Goal: Task Accomplishment & Management: Manage account settings

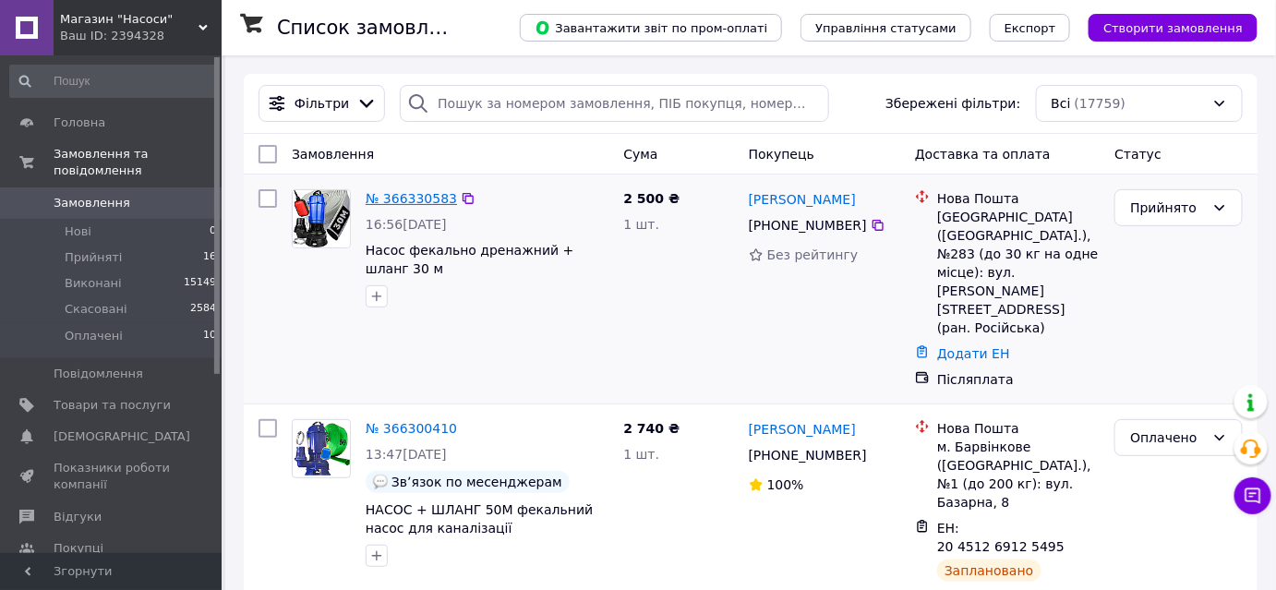
click at [390, 201] on link "№ 366330583" at bounding box center [411, 198] width 91 height 15
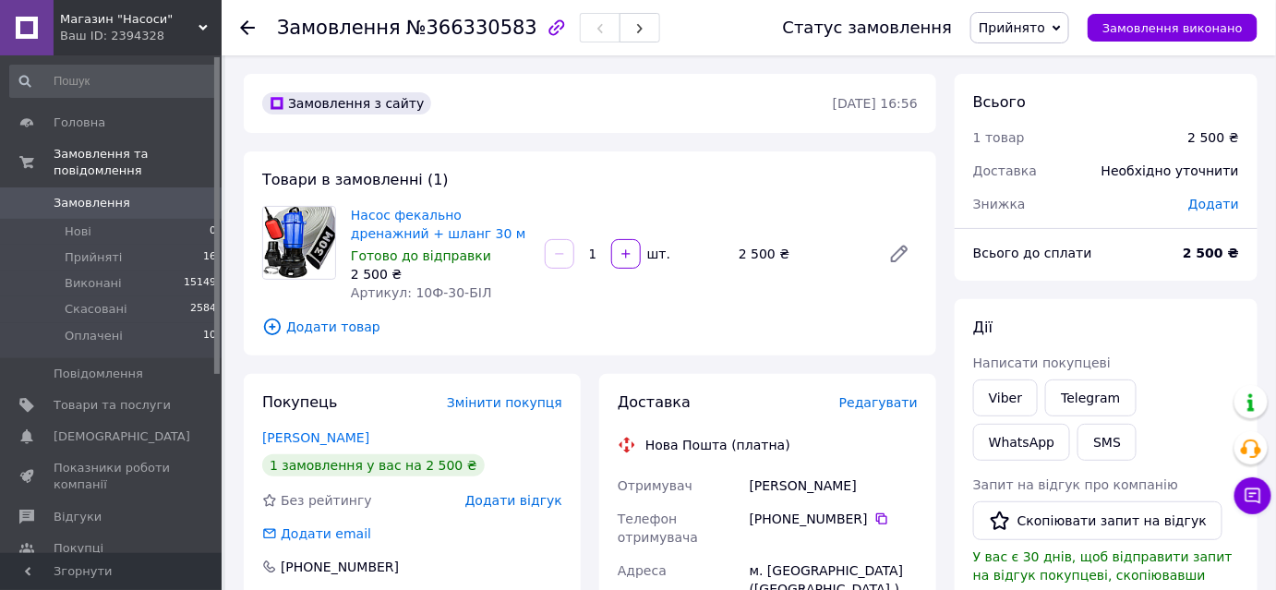
click at [886, 412] on div "Редагувати" at bounding box center [878, 402] width 78 height 18
click at [885, 405] on span "Редагувати" at bounding box center [878, 402] width 78 height 15
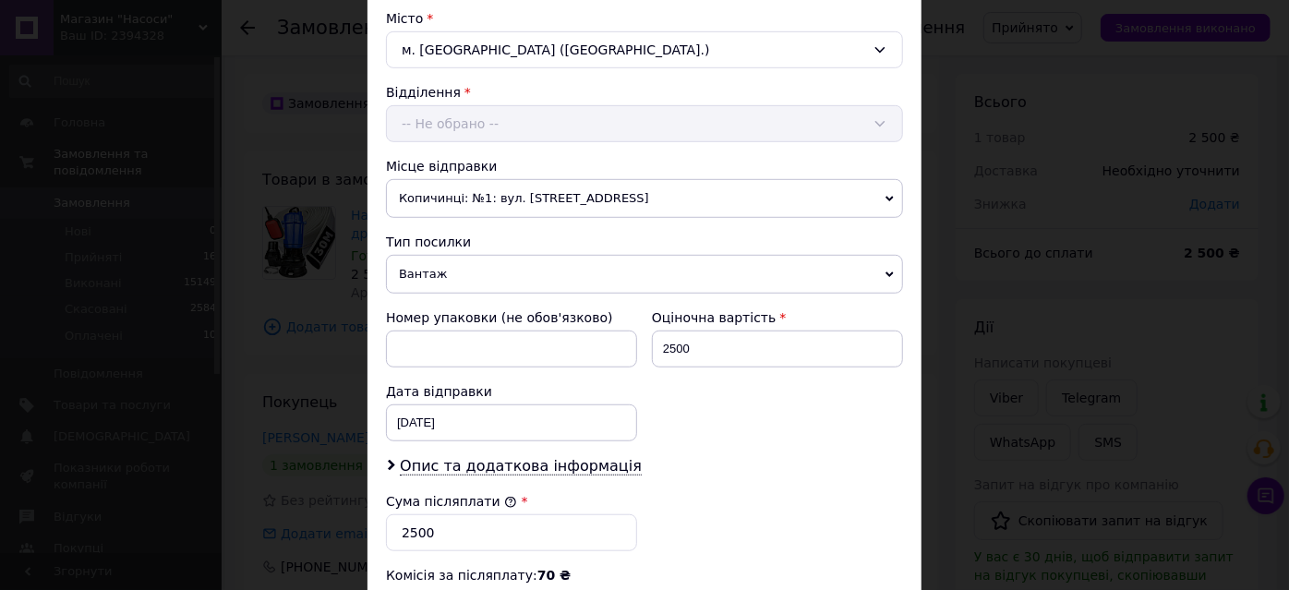
scroll to position [811, 0]
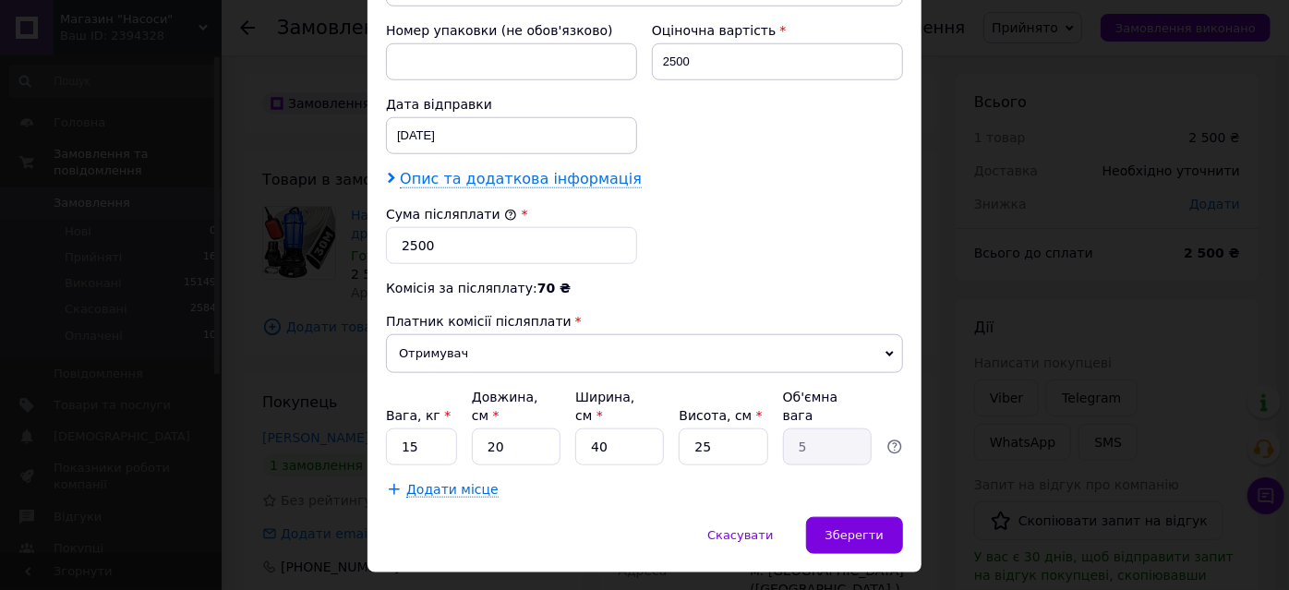
click at [483, 170] on span "Опис та додаткова інформація" at bounding box center [521, 179] width 242 height 18
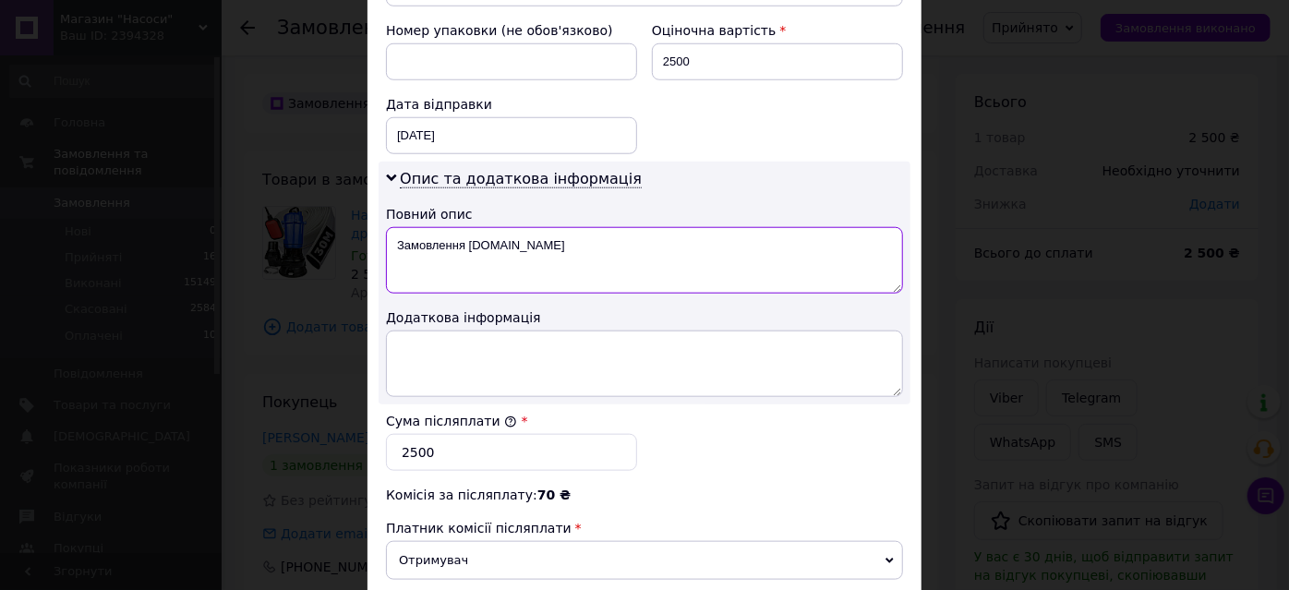
drag, startPoint x: 392, startPoint y: 213, endPoint x: 546, endPoint y: 235, distance: 154.7
click at [546, 233] on textarea "Замовлення Prom.ua" at bounding box center [644, 260] width 517 height 66
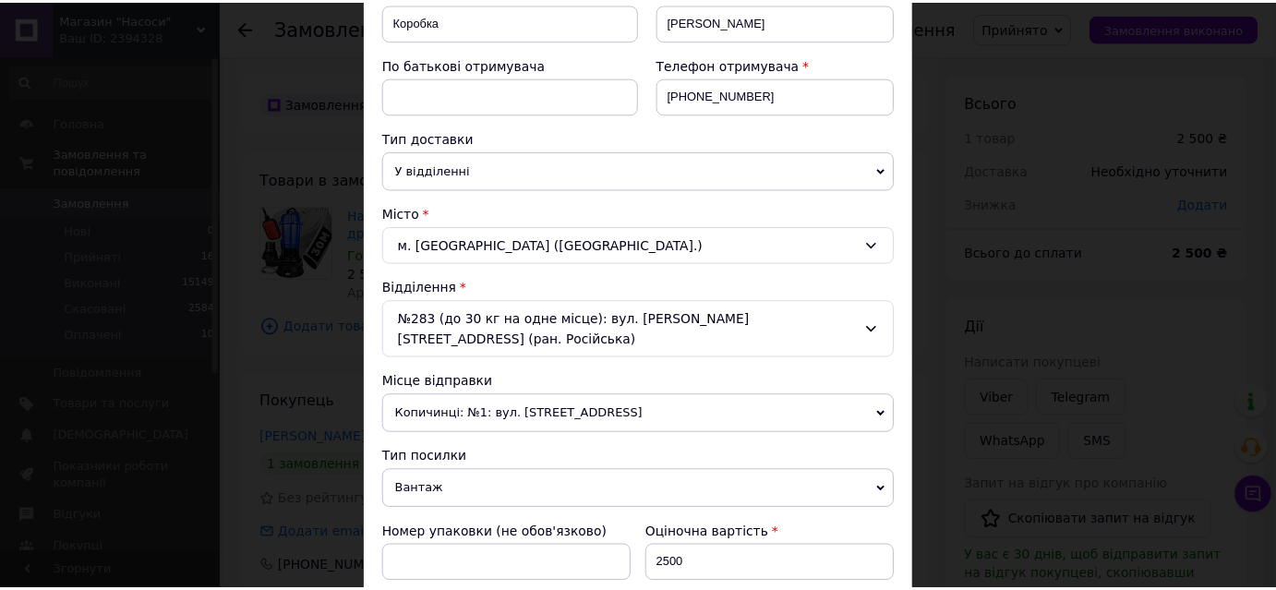
scroll to position [0, 0]
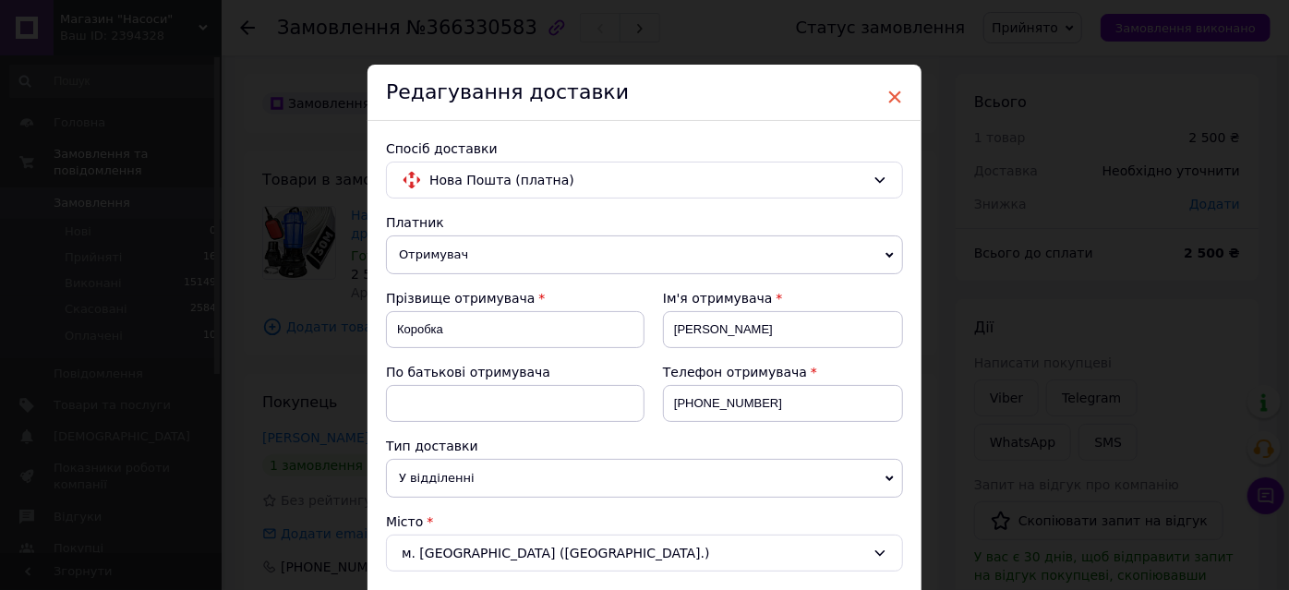
type textarea "10бп 30бі"
click at [889, 91] on span "×" at bounding box center [894, 96] width 17 height 31
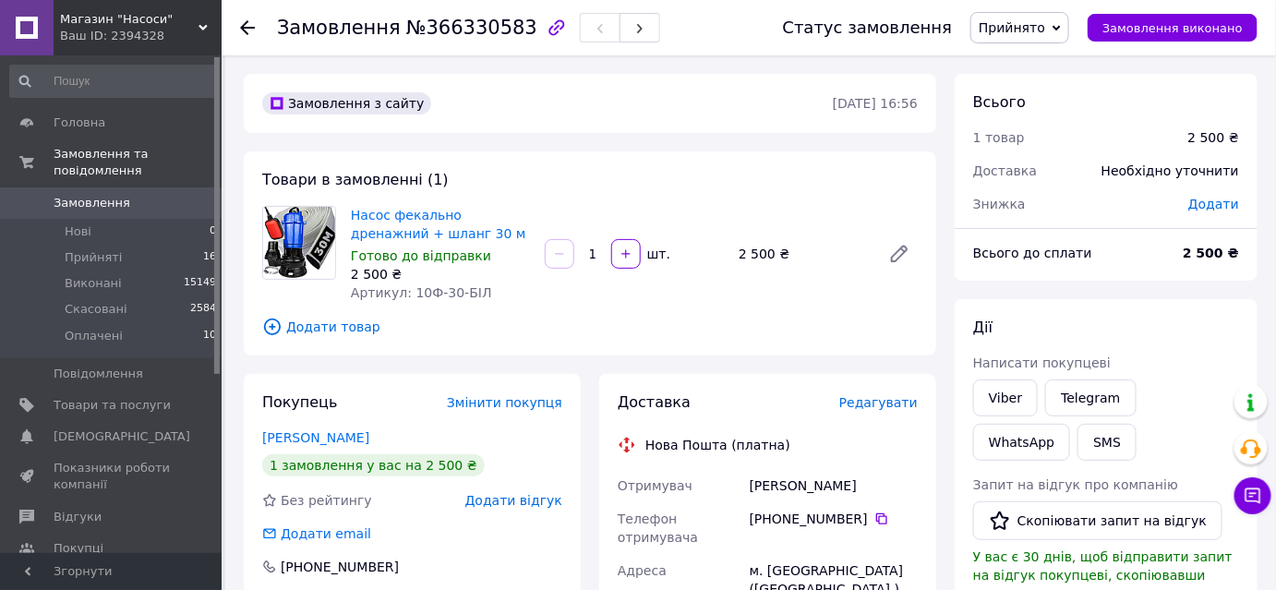
scroll to position [251, 0]
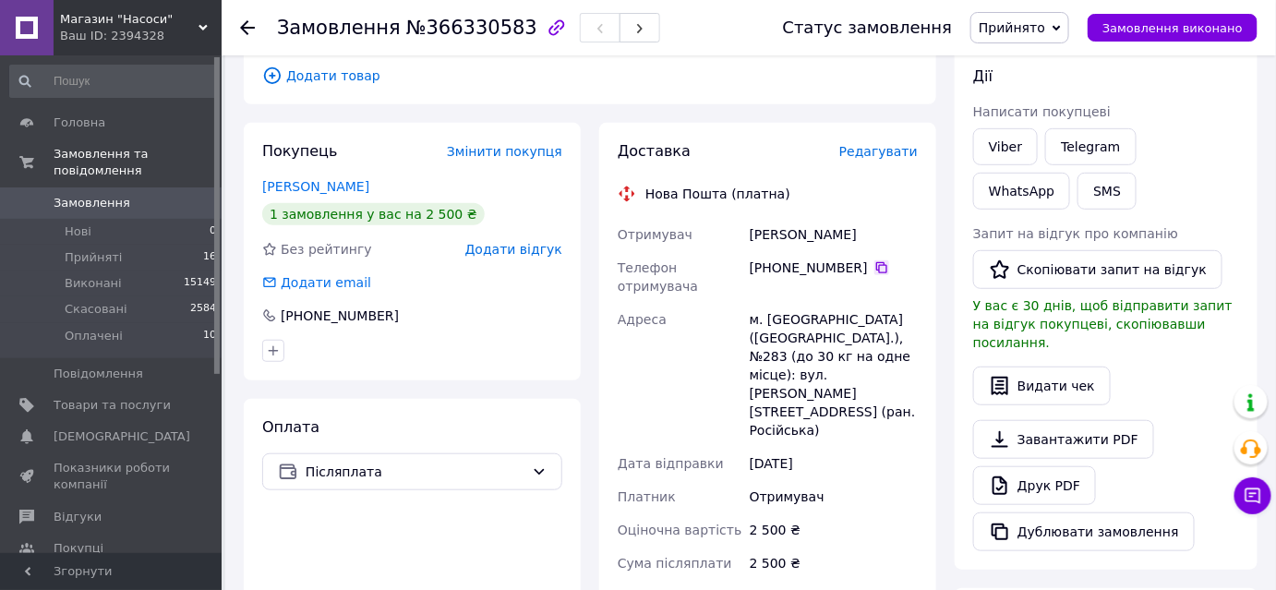
click at [874, 265] on icon at bounding box center [881, 267] width 15 height 15
drag, startPoint x: 798, startPoint y: 235, endPoint x: 751, endPoint y: 240, distance: 47.3
click at [751, 240] on div "Коробка Віктор" at bounding box center [833, 234] width 175 height 33
copy div "Коробка"
click at [96, 195] on span "Замовлення" at bounding box center [92, 203] width 77 height 17
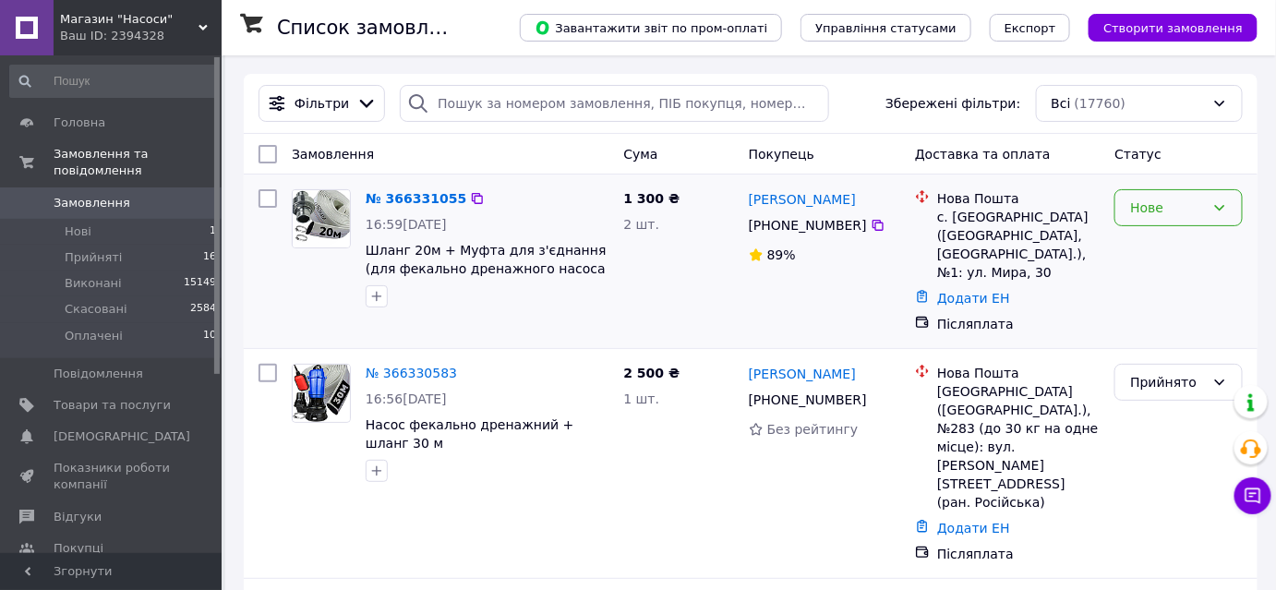
click at [1182, 217] on div "Нове" at bounding box center [1167, 208] width 75 height 20
click at [1162, 249] on li "Прийнято" at bounding box center [1179, 246] width 126 height 33
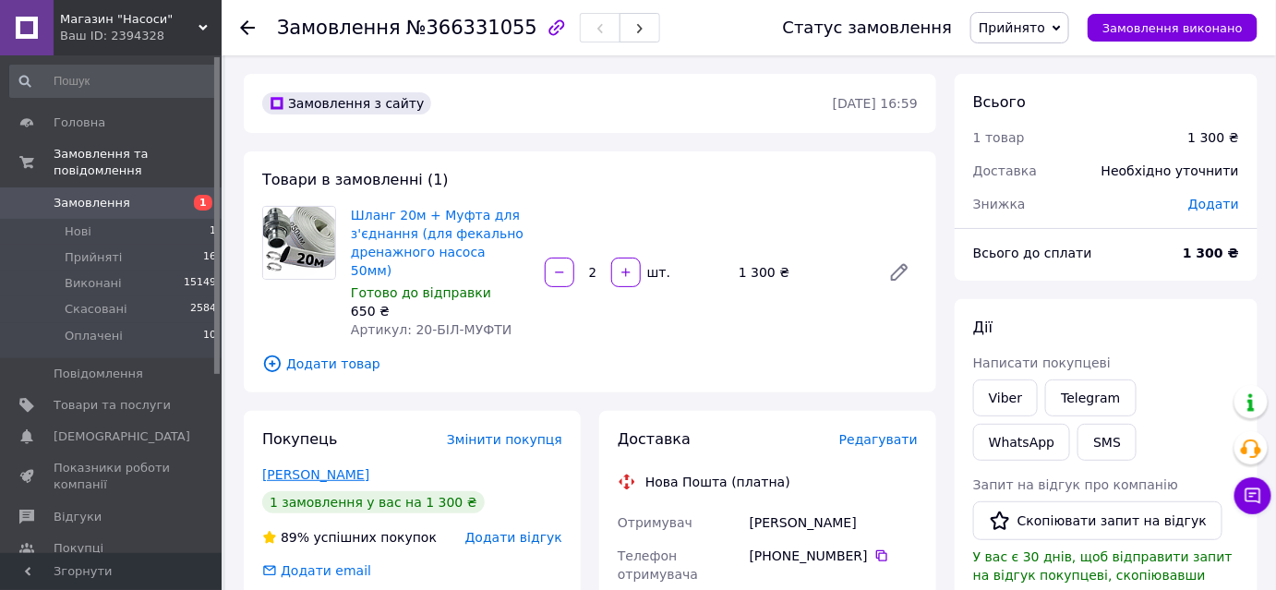
click at [337, 467] on link "[PERSON_NAME]" at bounding box center [315, 474] width 107 height 15
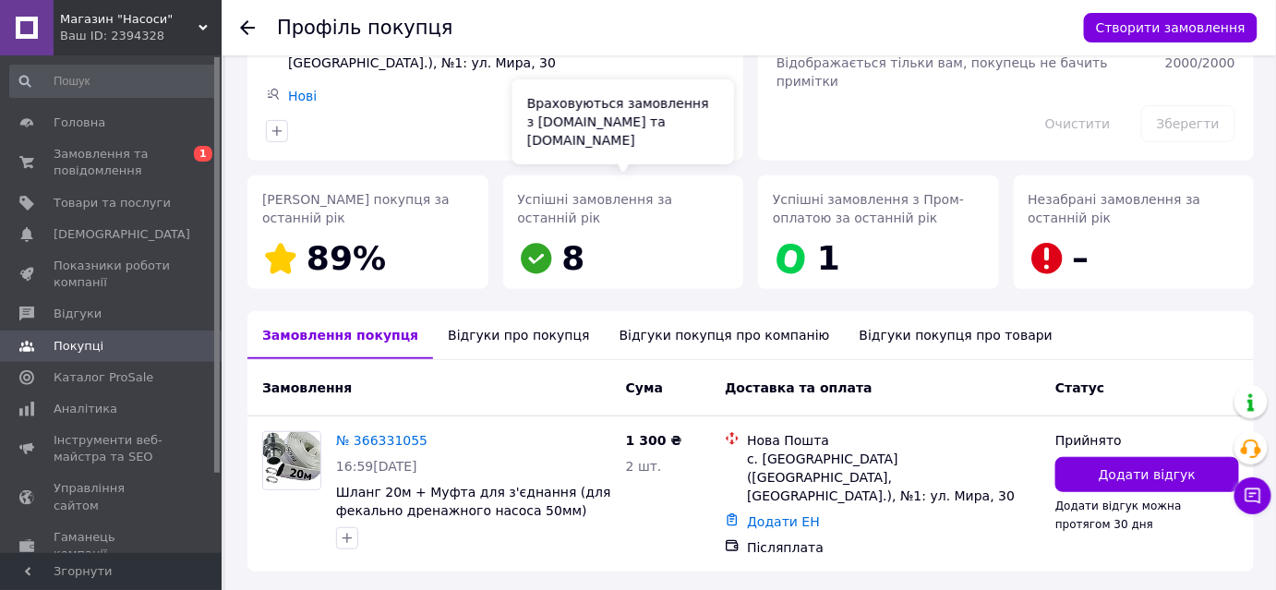
scroll to position [222, 0]
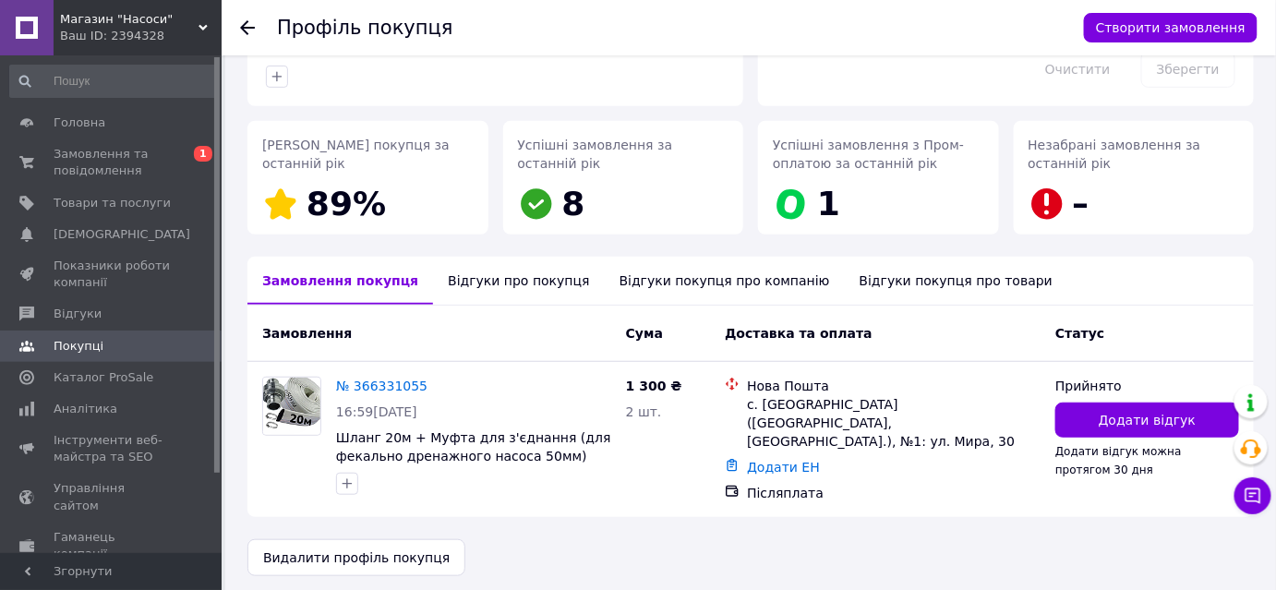
click at [474, 281] on div "Відгуки про покупця" at bounding box center [518, 281] width 171 height 48
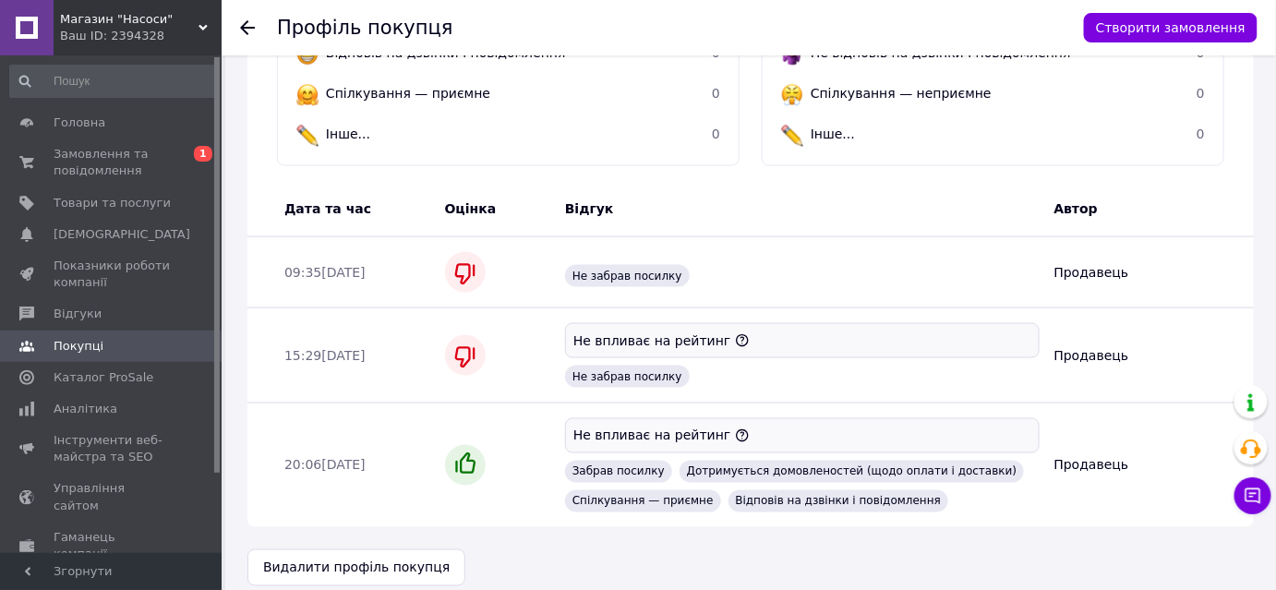
scroll to position [312, 0]
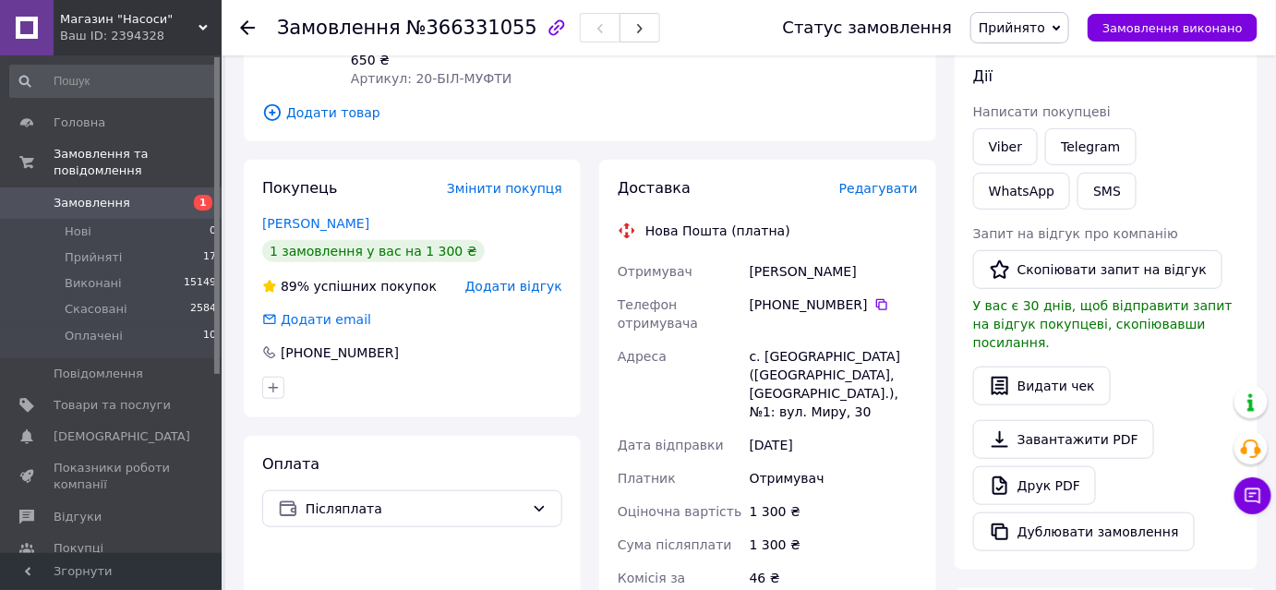
scroll to position [83, 0]
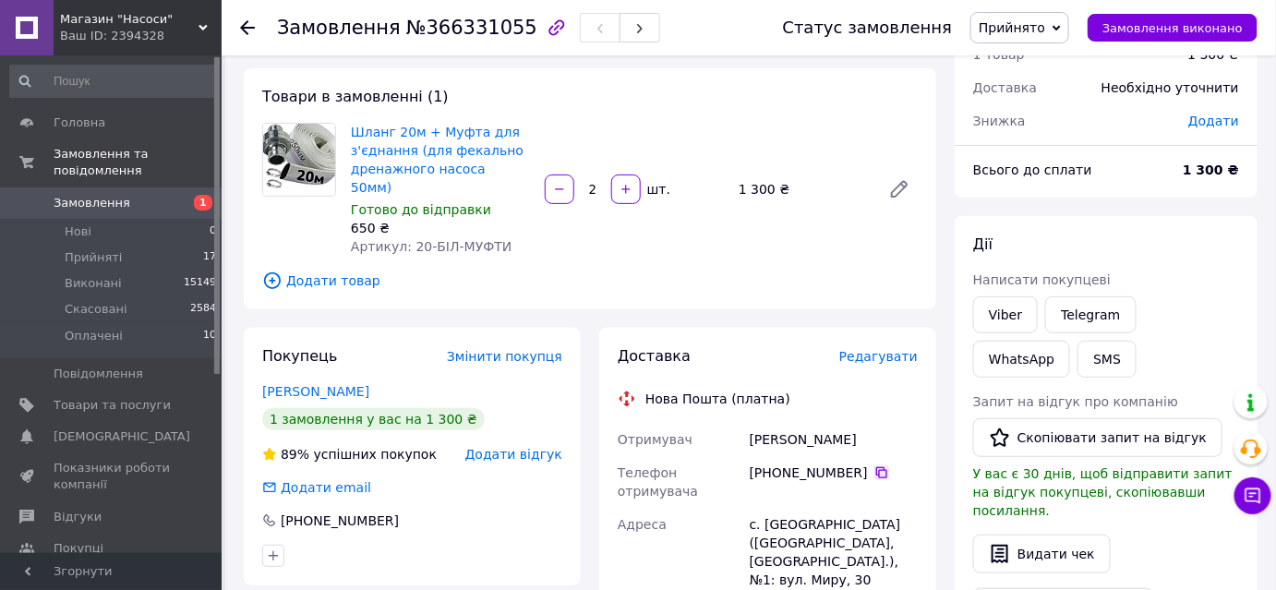
click at [874, 465] on icon at bounding box center [881, 472] width 15 height 15
click at [876, 467] on icon at bounding box center [881, 472] width 11 height 11
drag, startPoint x: 792, startPoint y: 425, endPoint x: 750, endPoint y: 442, distance: 46.0
drag, startPoint x: 768, startPoint y: 433, endPoint x: 805, endPoint y: 422, distance: 38.6
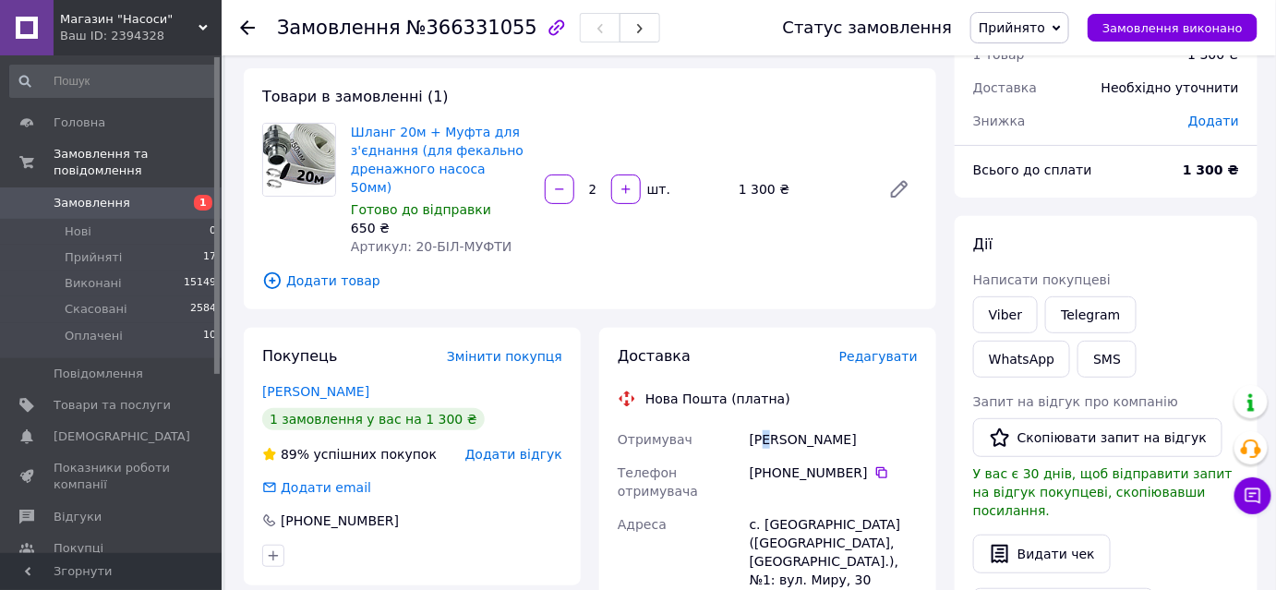
click at [776, 423] on div "[PERSON_NAME]" at bounding box center [833, 439] width 175 height 33
drag, startPoint x: 790, startPoint y: 423, endPoint x: 750, endPoint y: 429, distance: 41.1
click at [750, 429] on div "[PERSON_NAME]" at bounding box center [833, 439] width 175 height 33
copy div "Блинза"
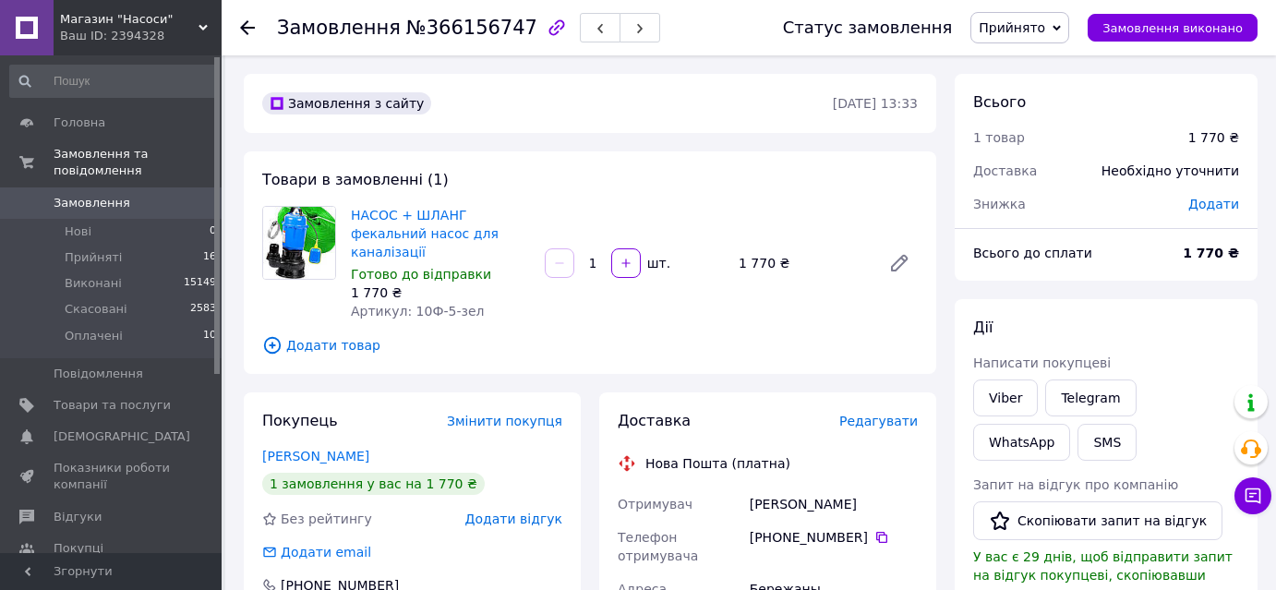
scroll to position [281, 0]
